Goal: Check status: Check status

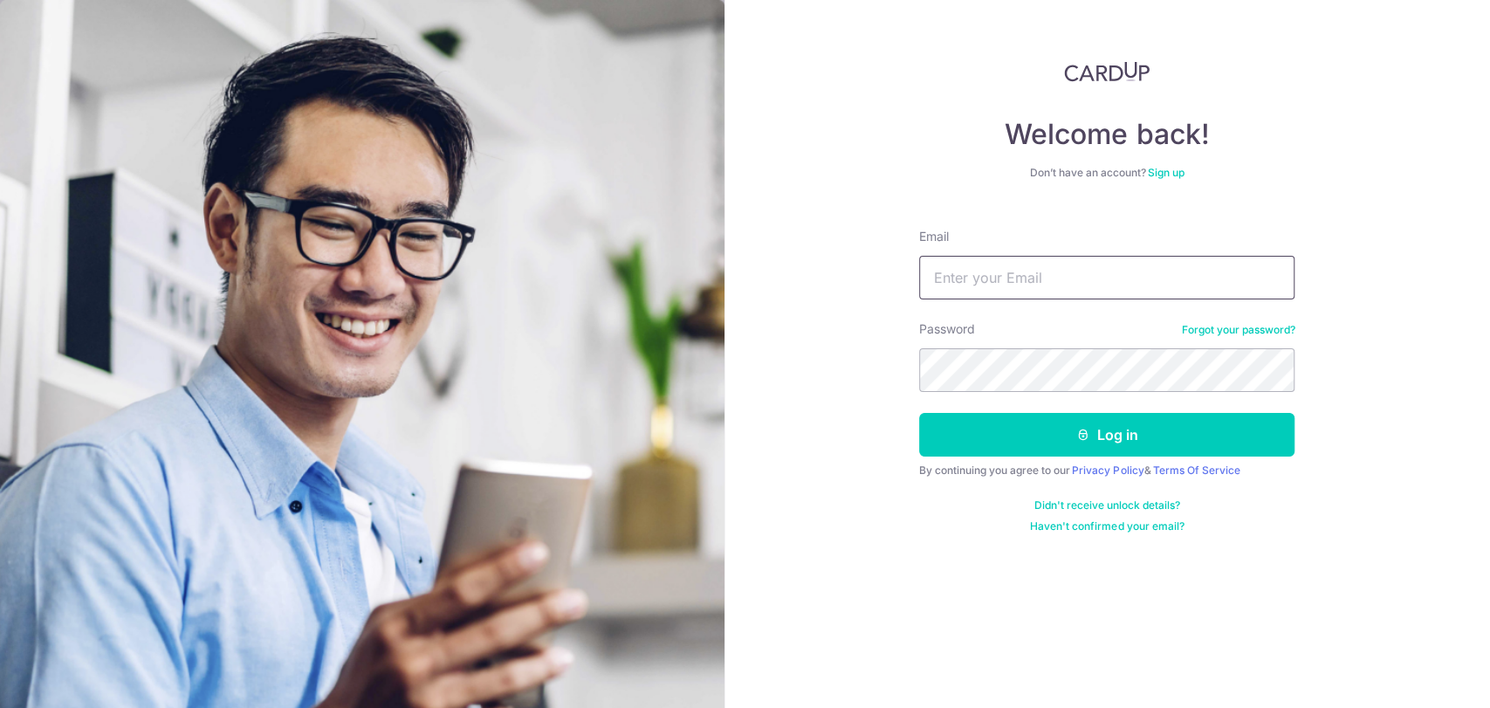
click at [1062, 292] on input "Email" at bounding box center [1106, 278] width 375 height 44
type input "[EMAIL_ADDRESS][DOMAIN_NAME]"
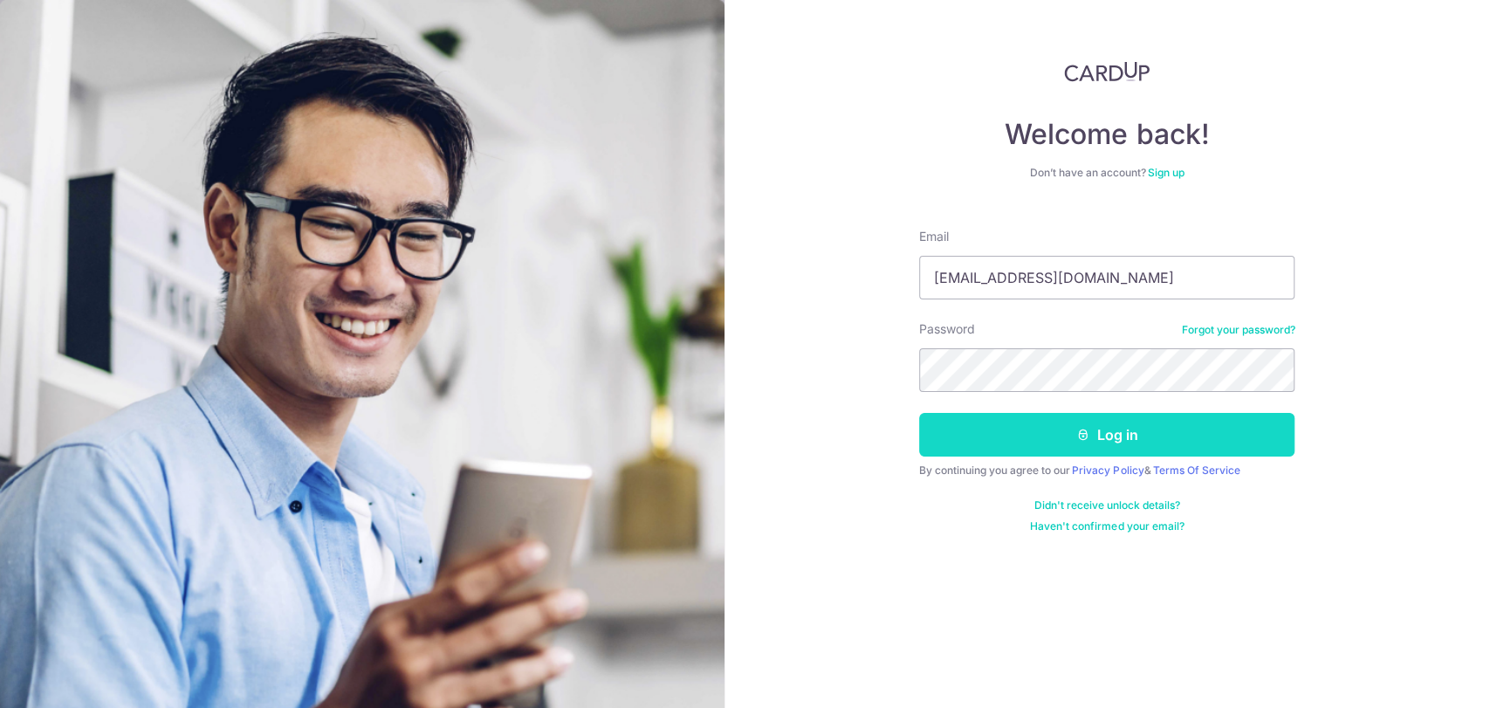
click at [1059, 436] on button "Log in" at bounding box center [1106, 435] width 375 height 44
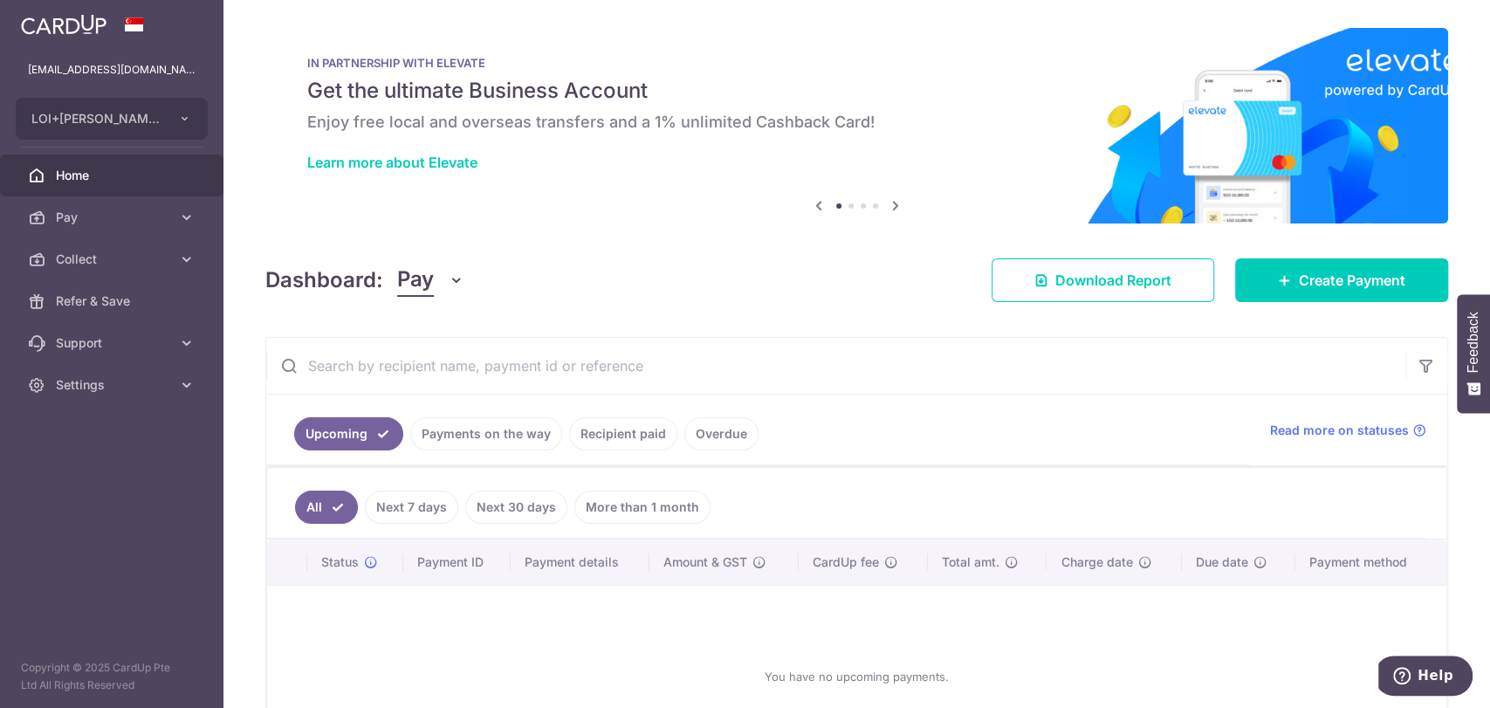
click at [491, 431] on link "Payments on the way" at bounding box center [486, 433] width 152 height 33
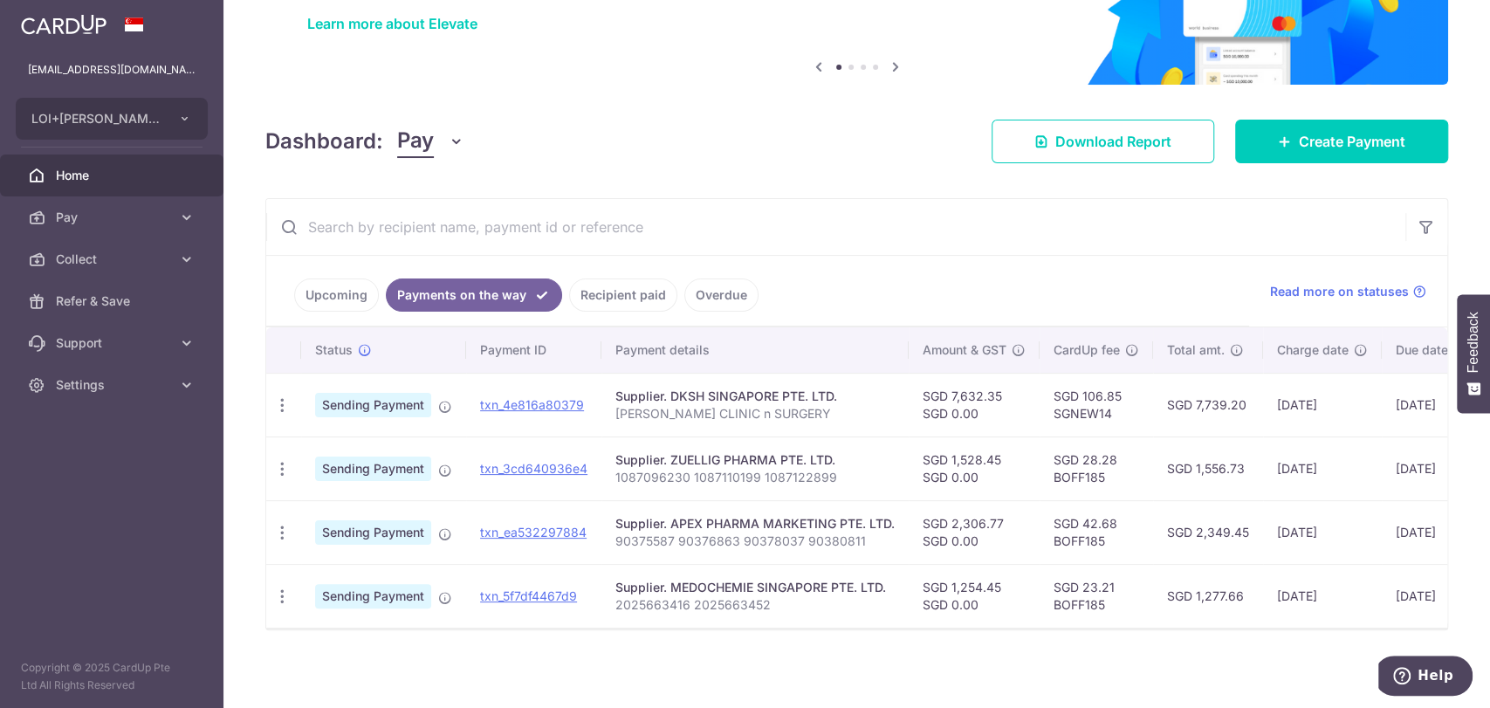
scroll to position [152, 0]
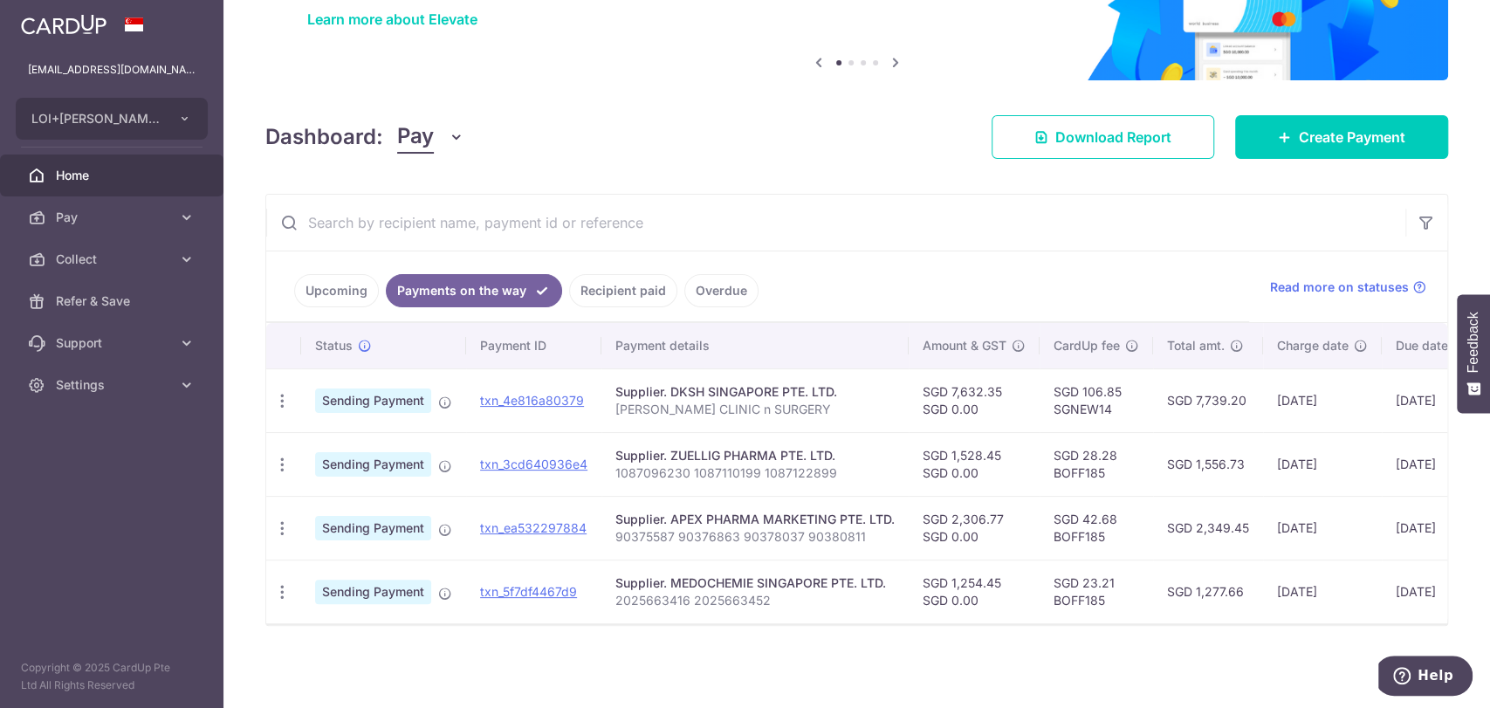
click at [346, 274] on link "Upcoming" at bounding box center [336, 290] width 85 height 33
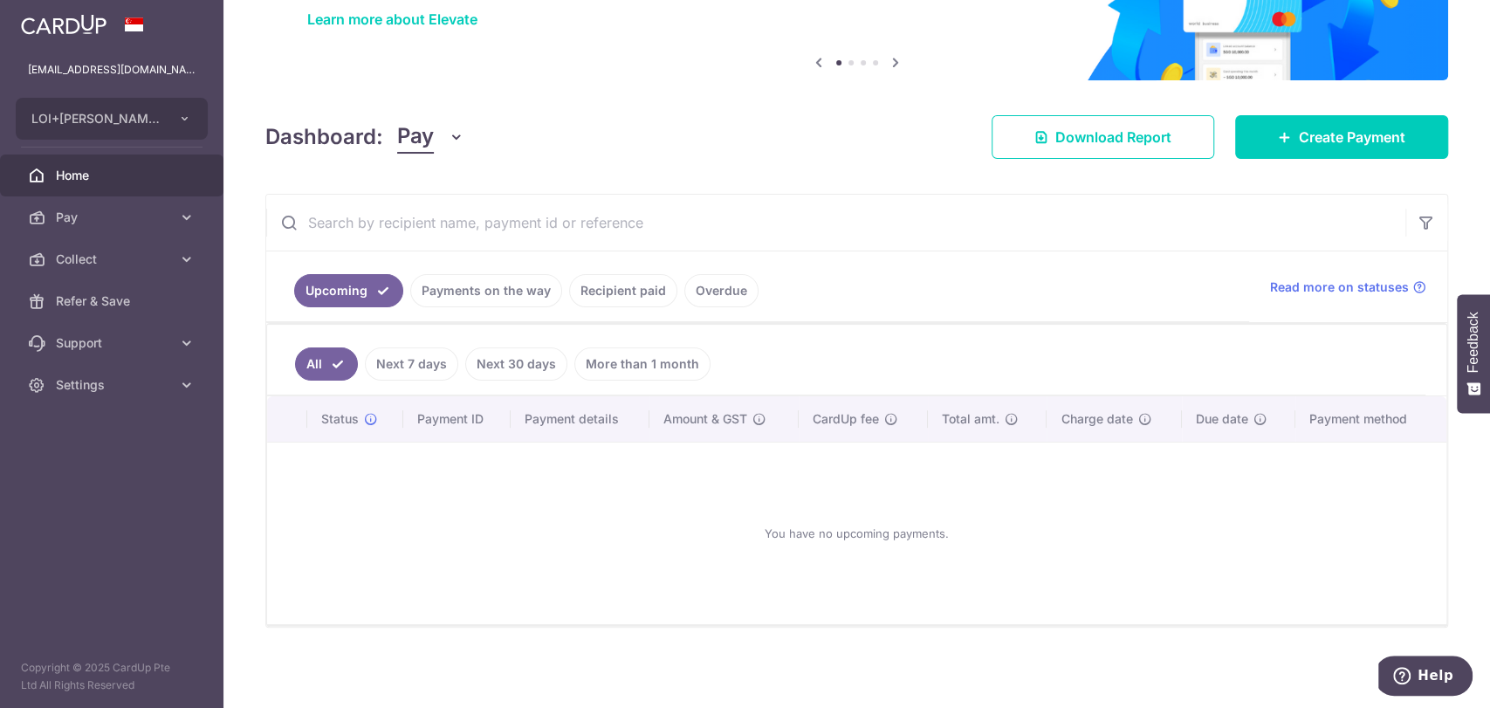
click at [468, 285] on link "Payments on the way" at bounding box center [486, 290] width 152 height 33
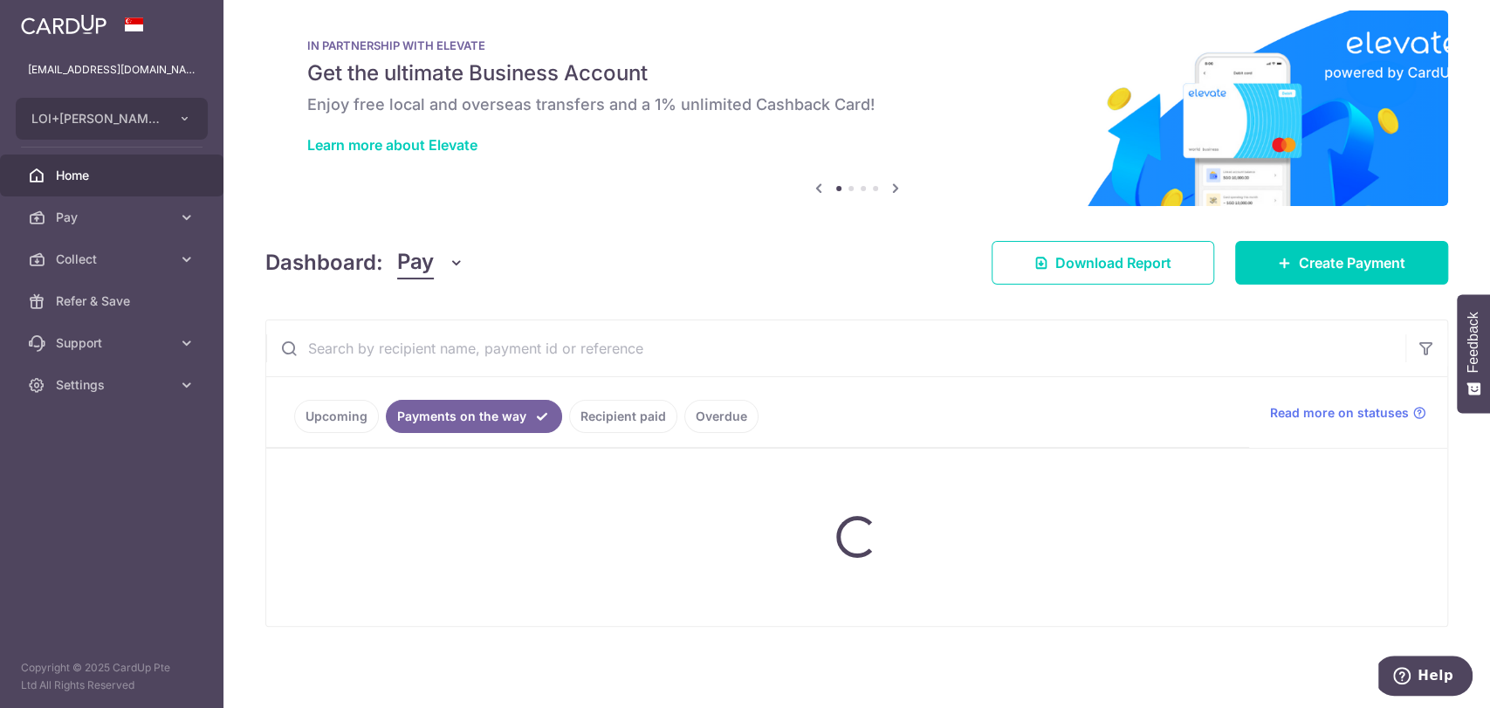
scroll to position [152, 0]
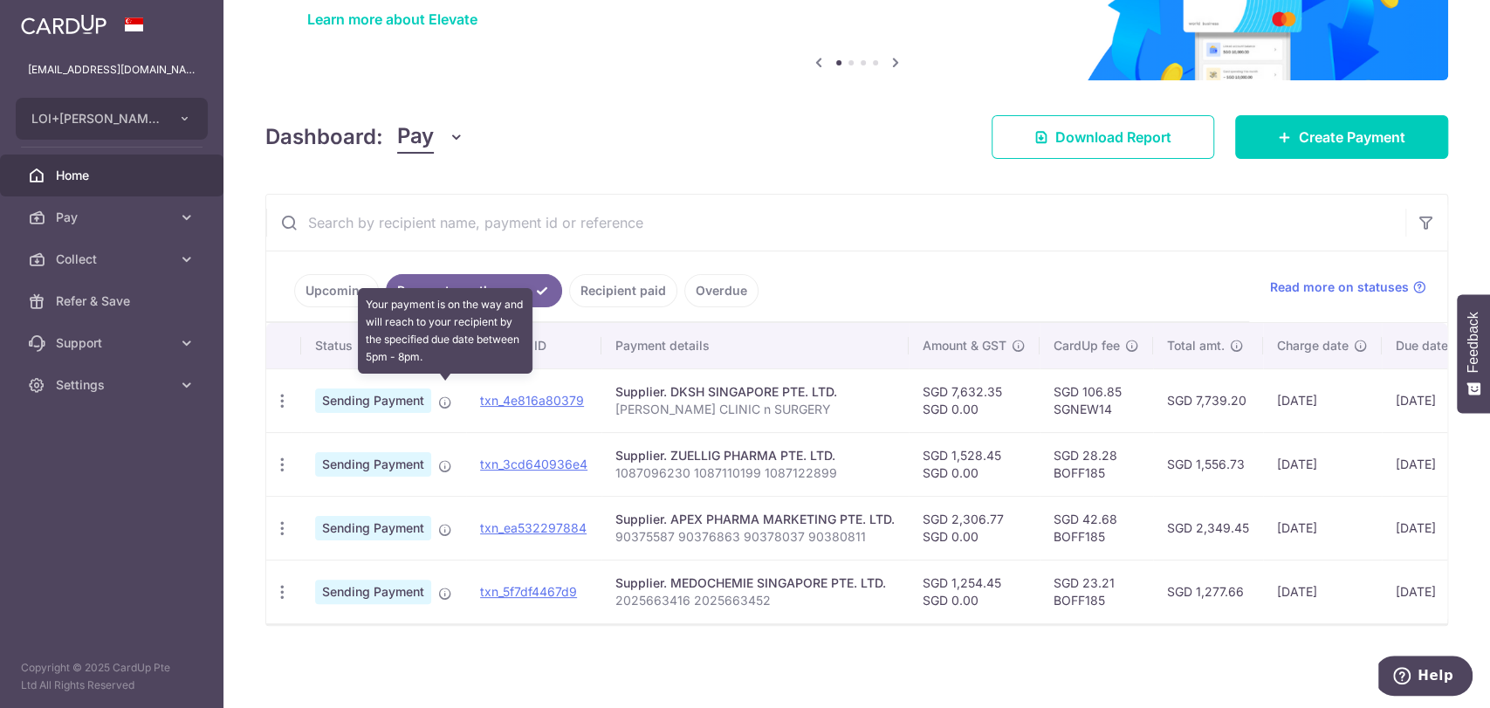
click at [446, 395] on icon at bounding box center [445, 402] width 14 height 14
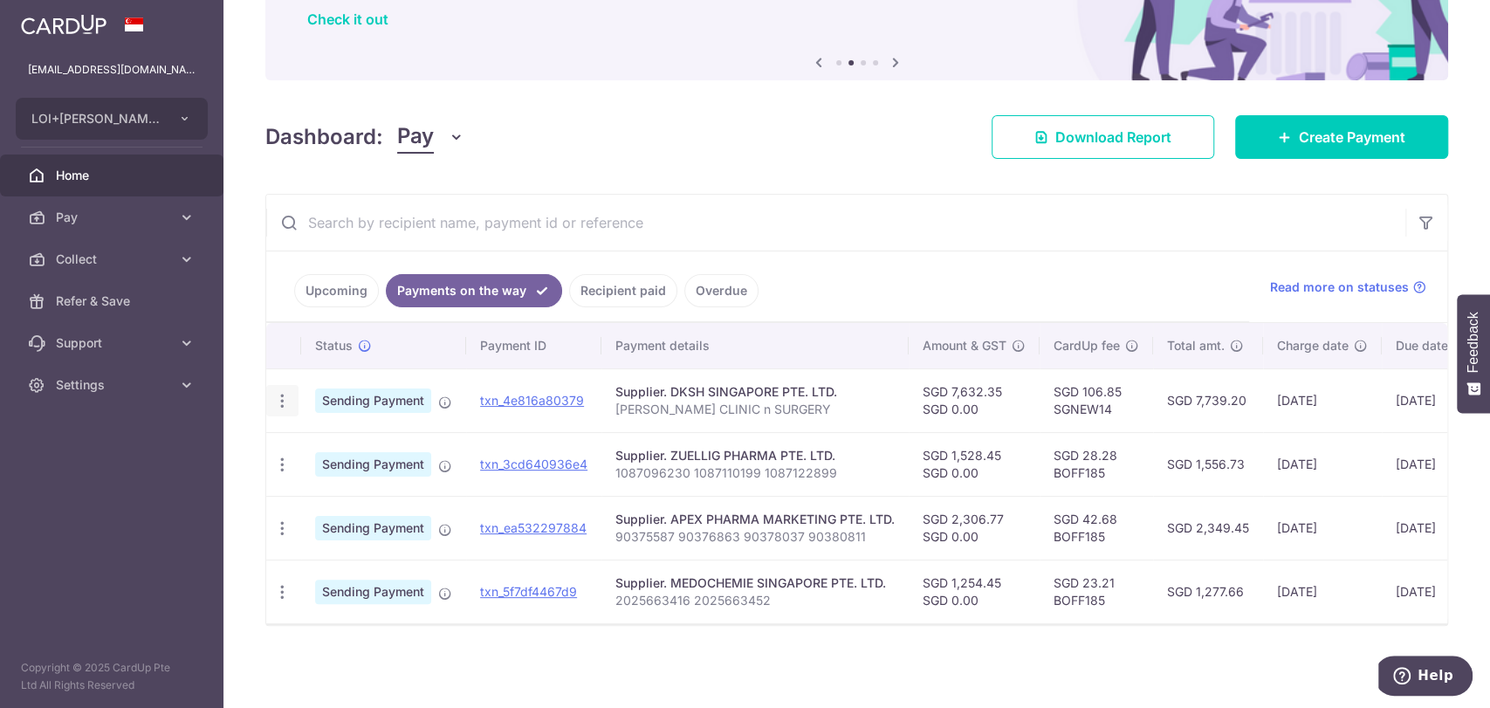
click at [285, 392] on icon "button" at bounding box center [282, 401] width 18 height 18
click at [372, 440] on span "PDF Receipt" at bounding box center [375, 448] width 119 height 17
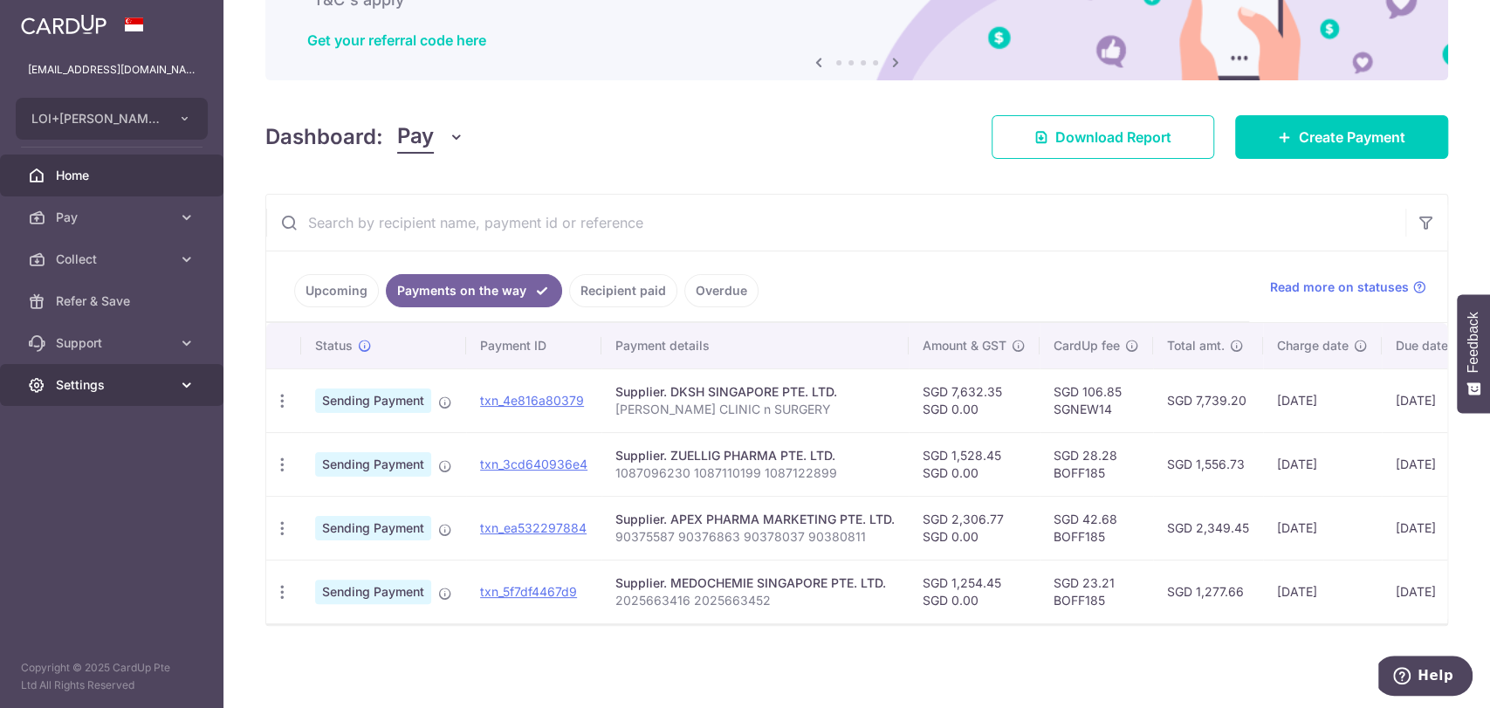
click at [161, 383] on span "Settings" at bounding box center [113, 384] width 115 height 17
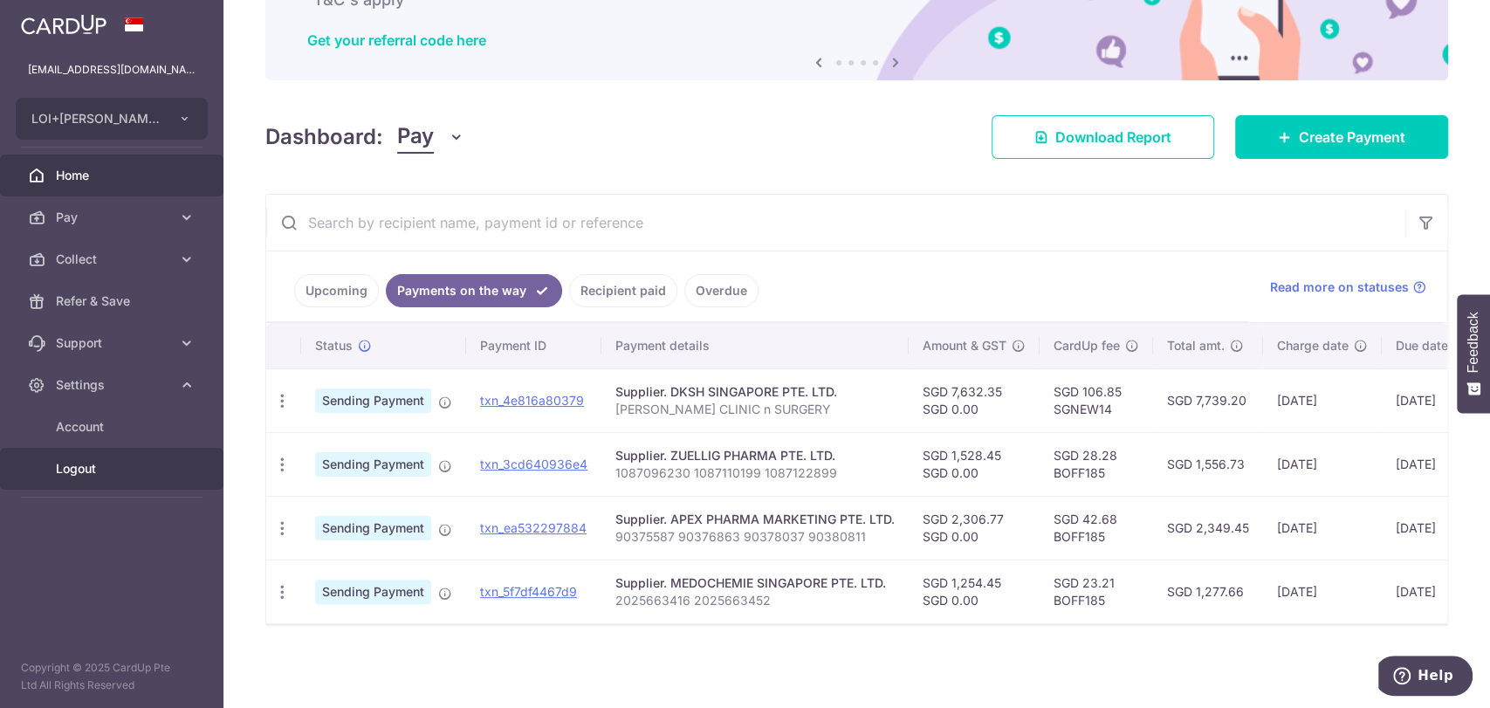
click at [88, 470] on span "Logout" at bounding box center [113, 468] width 115 height 17
